Goal: Task Accomplishment & Management: Manage account settings

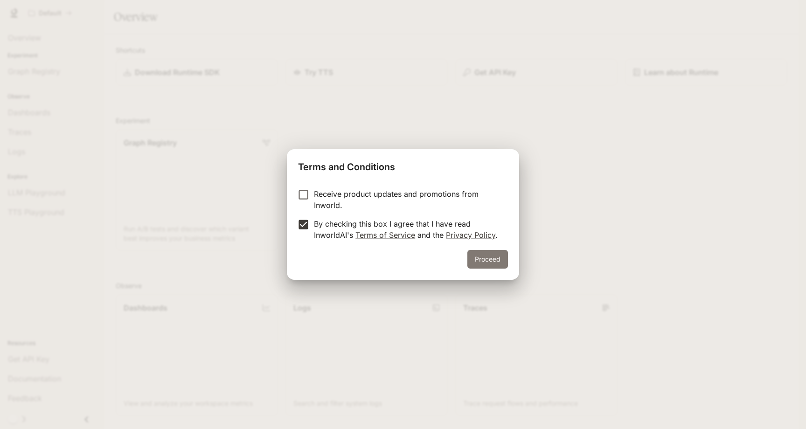
click at [478, 253] on button "Proceed" at bounding box center [488, 259] width 41 height 19
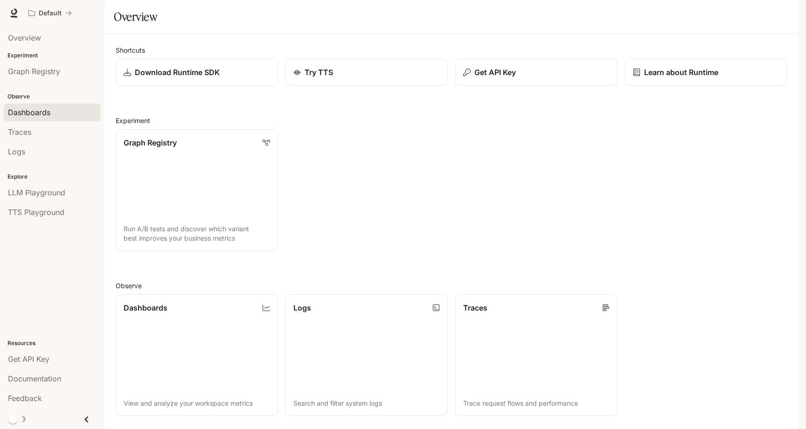
click at [71, 104] on link "Dashboards" at bounding box center [52, 113] width 97 height 18
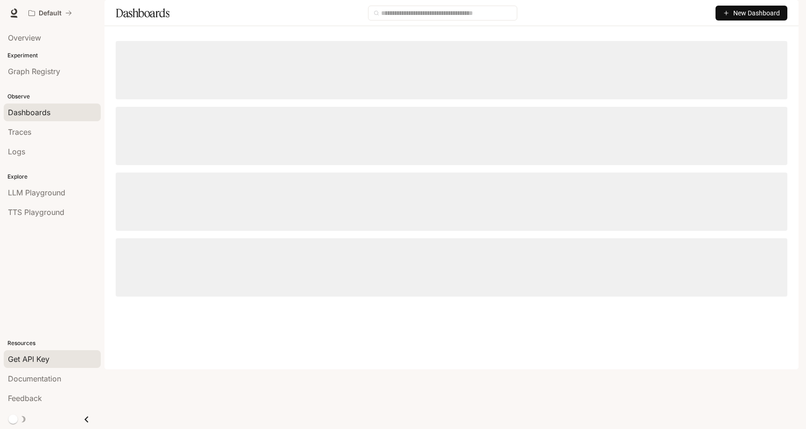
click at [43, 358] on span "Get API Key" at bounding box center [29, 359] width 42 height 11
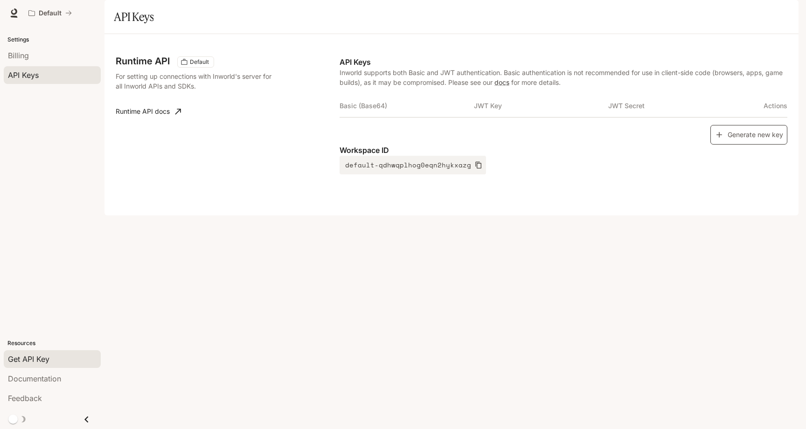
click at [752, 145] on button "Generate new key" at bounding box center [749, 135] width 77 height 20
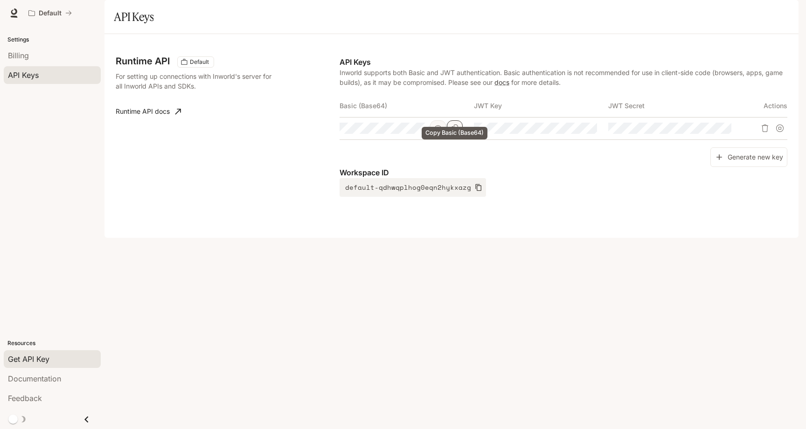
click at [454, 132] on icon "Copy Basic (Base64)" at bounding box center [454, 128] width 7 height 7
click at [438, 131] on icon "button" at bounding box center [437, 129] width 7 height 6
click at [569, 132] on icon "button" at bounding box center [572, 128] width 7 height 7
click at [703, 132] on icon "button" at bounding box center [706, 128] width 7 height 7
click at [152, 121] on link "Runtime API docs" at bounding box center [148, 111] width 73 height 19
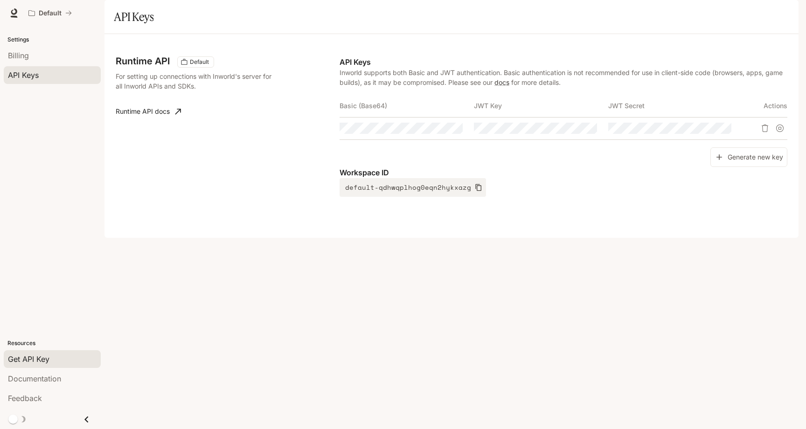
click at [0, 0] on icon "Copy Basic (Base64)" at bounding box center [0, 0] width 0 height 0
